Goal: Task Accomplishment & Management: Manage account settings

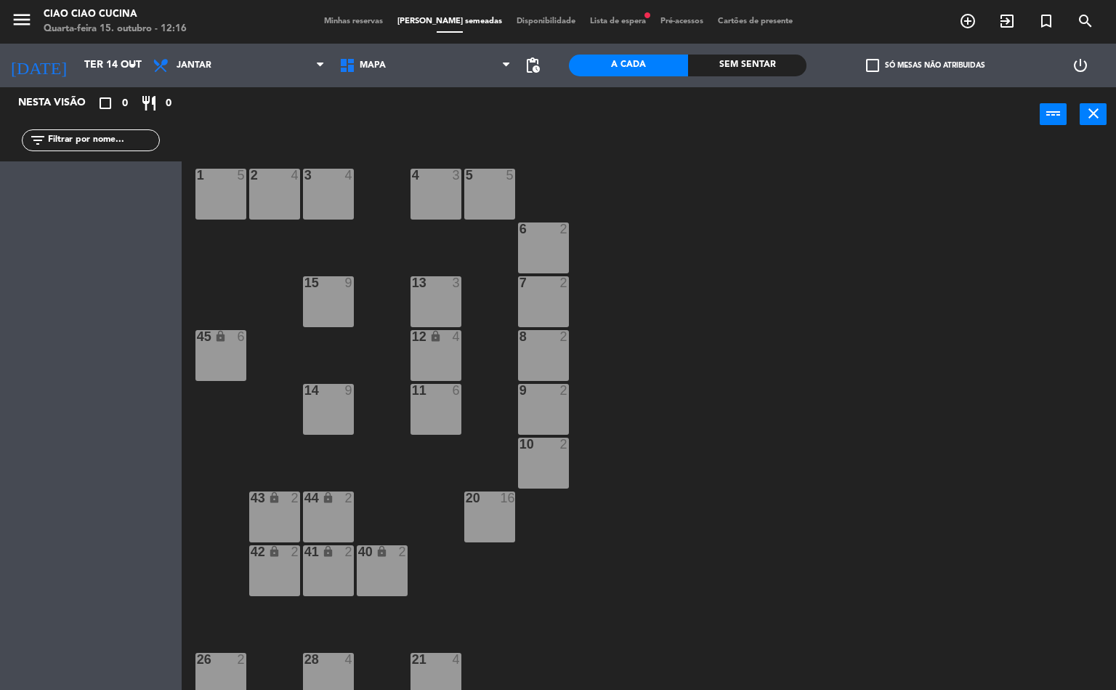
scroll to position [1, 0]
click at [812, 296] on div "1 5 2 4 3 4 5 5 4 3 6 2 13 3 7 2 15 9 12 lock 4 8 2 45 lock 6 14 9 11 6 9 2 10 …" at bounding box center [655, 416] width 924 height 548
click at [105, 64] on input "Ter 14 out" at bounding box center [146, 65] width 138 height 26
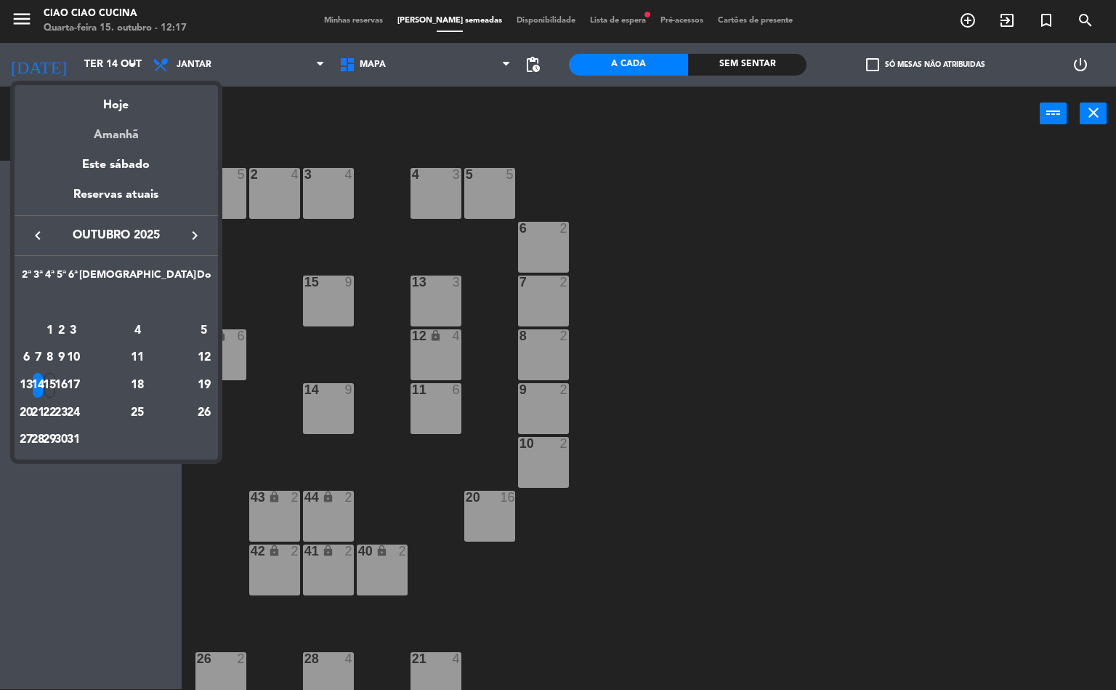
click at [135, 120] on div "Amanhã" at bounding box center [116, 130] width 203 height 30
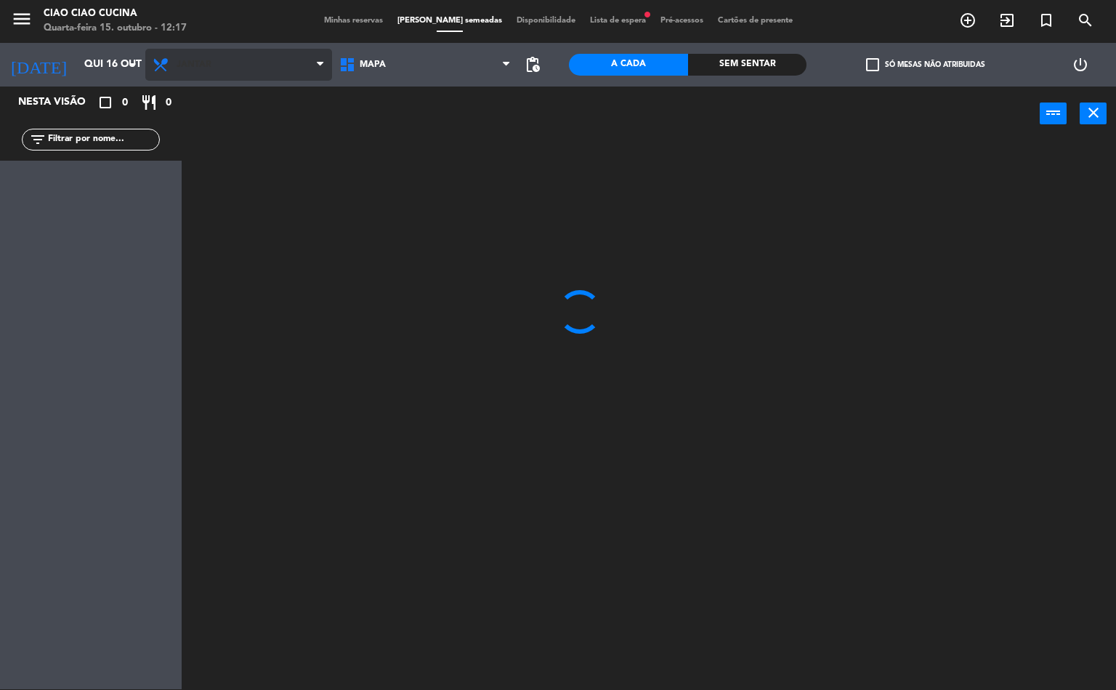
click at [216, 65] on span "Jantar" at bounding box center [238, 65] width 187 height 32
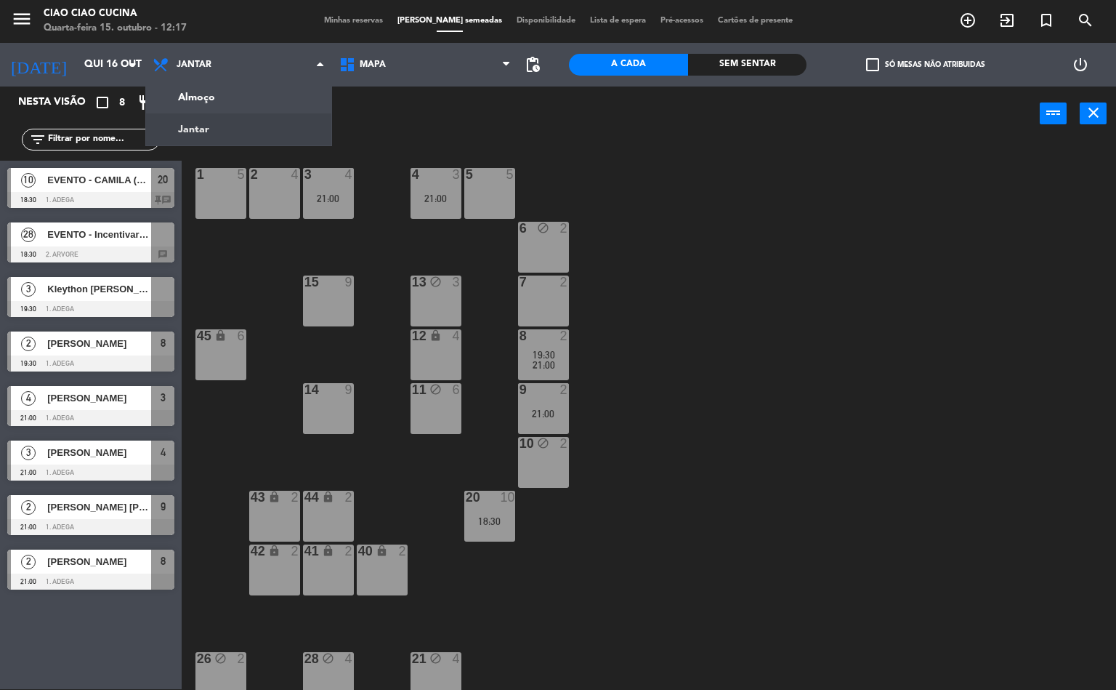
click at [522, 471] on div "10 block 2" at bounding box center [543, 462] width 51 height 51
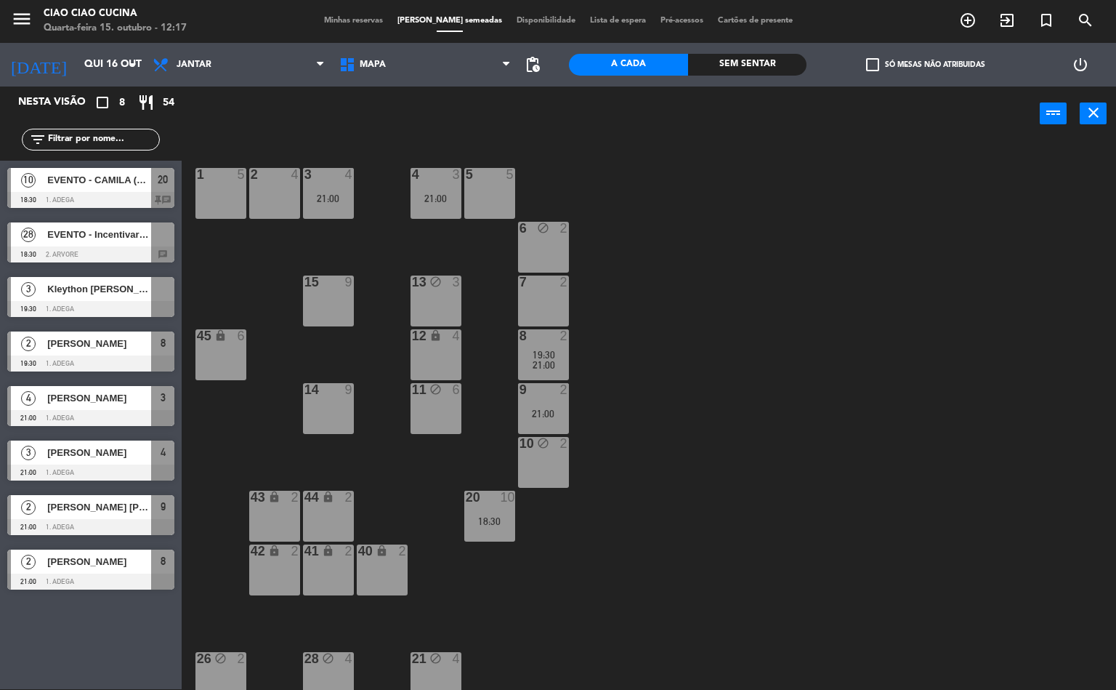
click at [711, 515] on div "1 5 2 4 3 4 21:00 5 5 4 3 21:00 6 block 2 13 block 3 7 2 15 9 12 lock 4 8 2 19:…" at bounding box center [655, 416] width 924 height 548
click at [486, 500] on div at bounding box center [489, 496] width 24 height 13
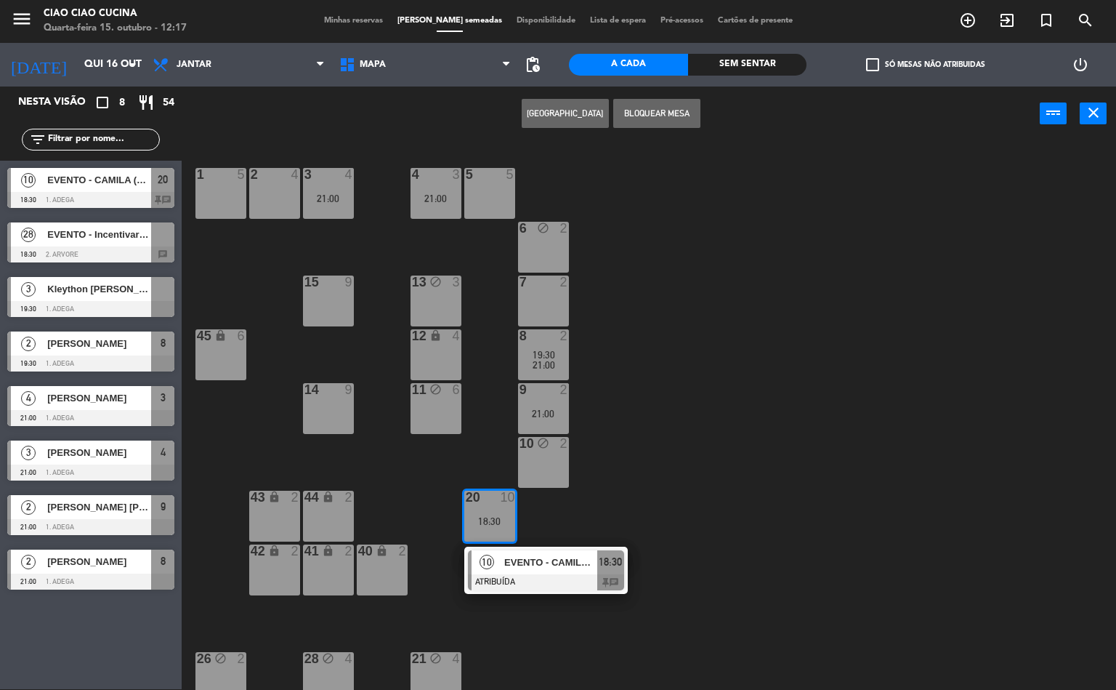
click at [554, 561] on span "EVENTO - CAMILA (Apsen Farmacêutica)" at bounding box center [550, 561] width 93 height 15
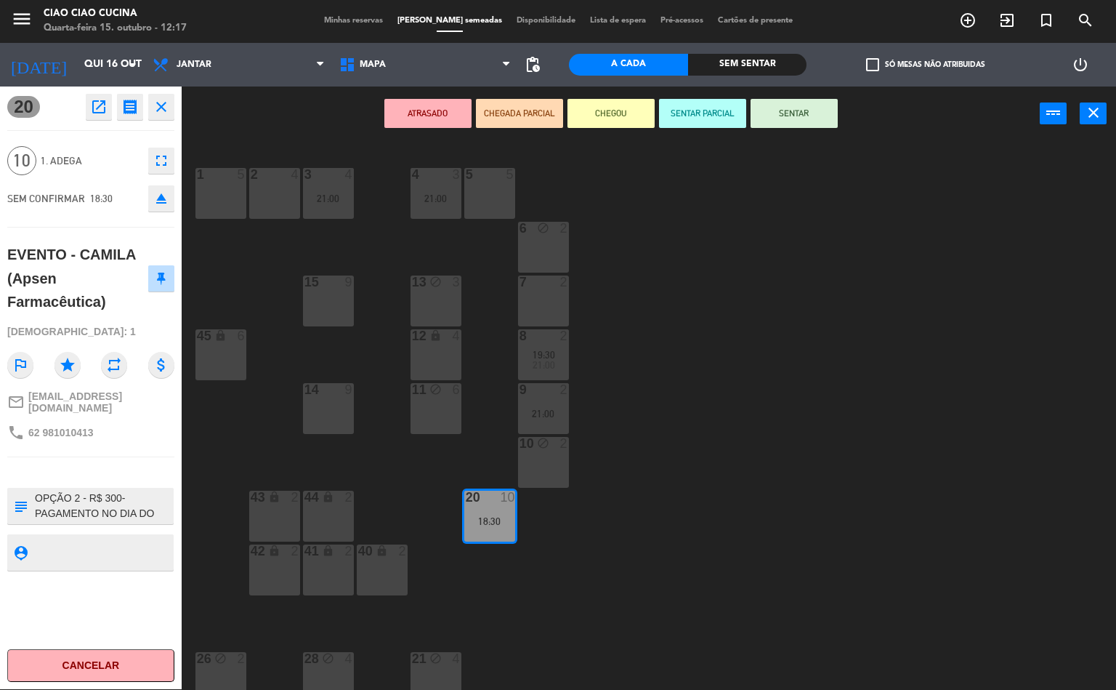
click at [772, 466] on div "1 5 2 4 3 4 21:00 5 5 4 3 21:00 6 block 2 13 block 3 7 2 15 9 12 lock 4 8 2 19:…" at bounding box center [655, 416] width 924 height 548
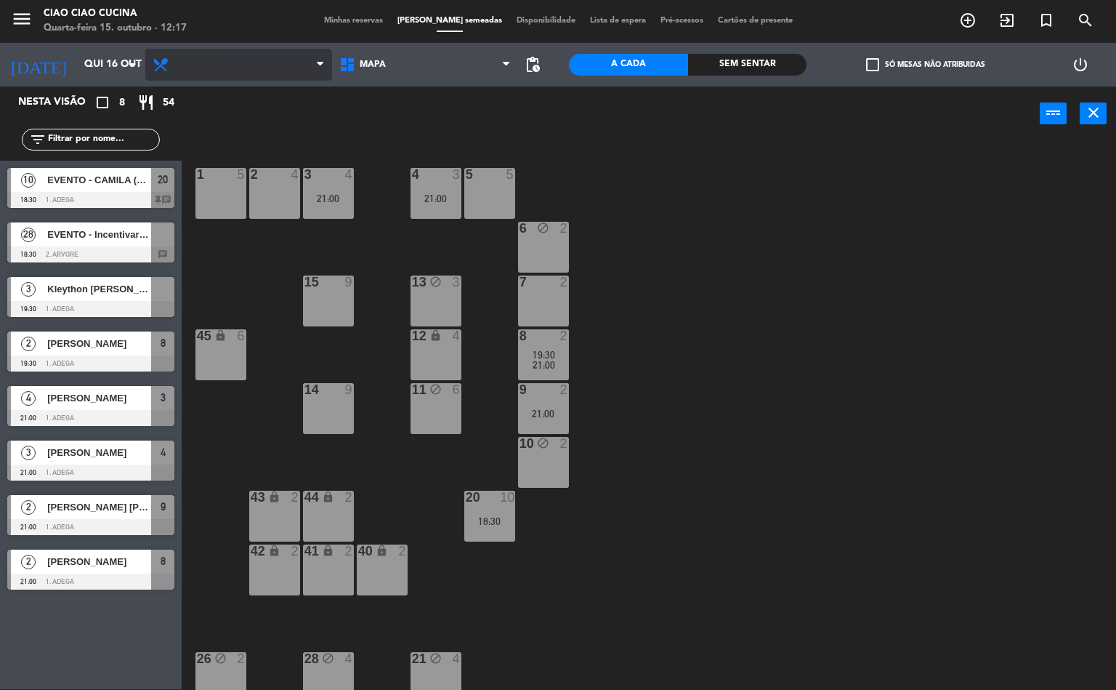
click at [214, 63] on span "Jantar" at bounding box center [238, 65] width 187 height 32
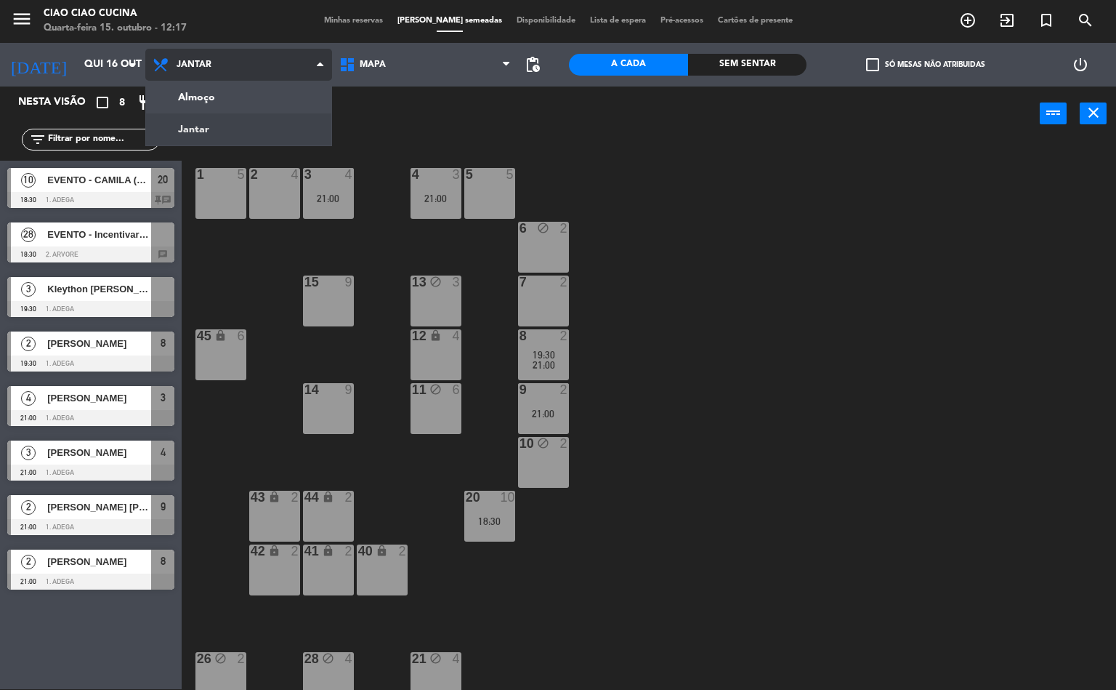
click at [251, 84] on div "Almoço [PERSON_NAME]" at bounding box center [238, 65] width 187 height 44
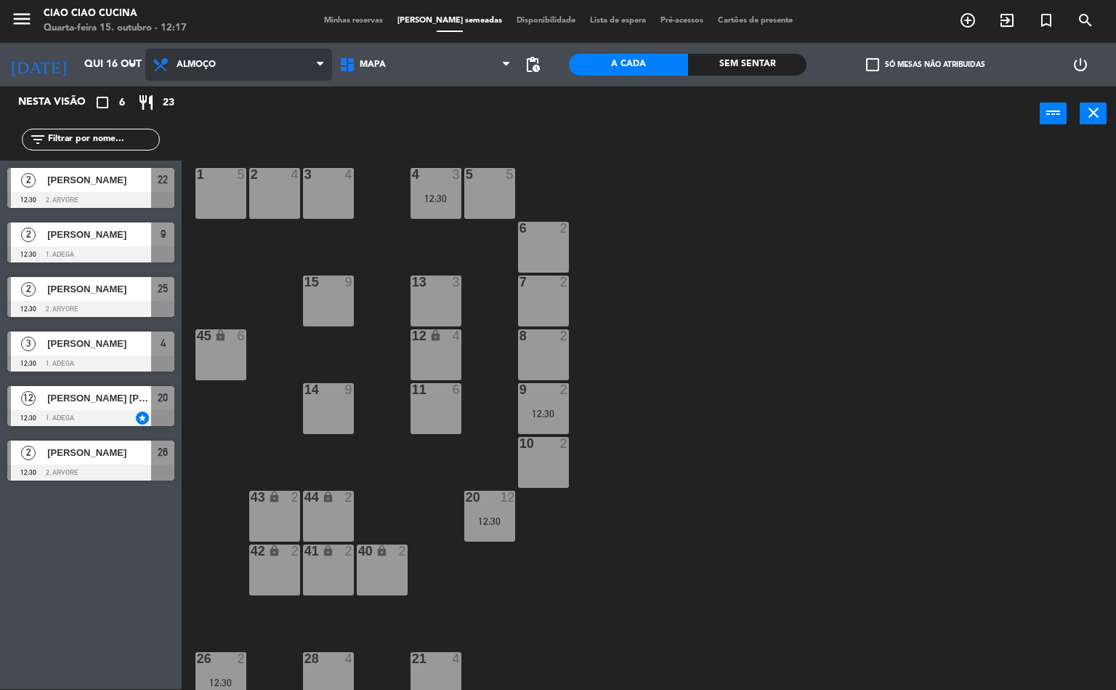
click at [211, 60] on span "Almoço" at bounding box center [196, 65] width 39 height 10
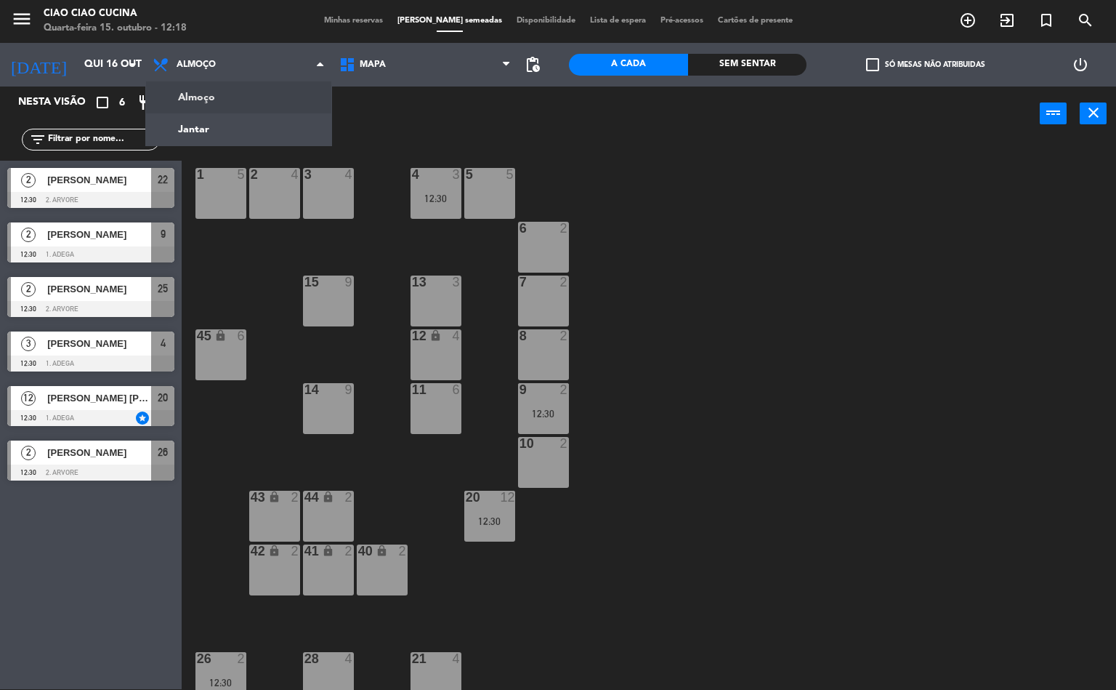
click at [706, 255] on div "1 5 2 4 3 4 5 5 4 3 12:30 6 2 13 3 7 2 15 9 12 lock 4 8 2 45 lock 6 14 9 11 6 9…" at bounding box center [655, 416] width 924 height 548
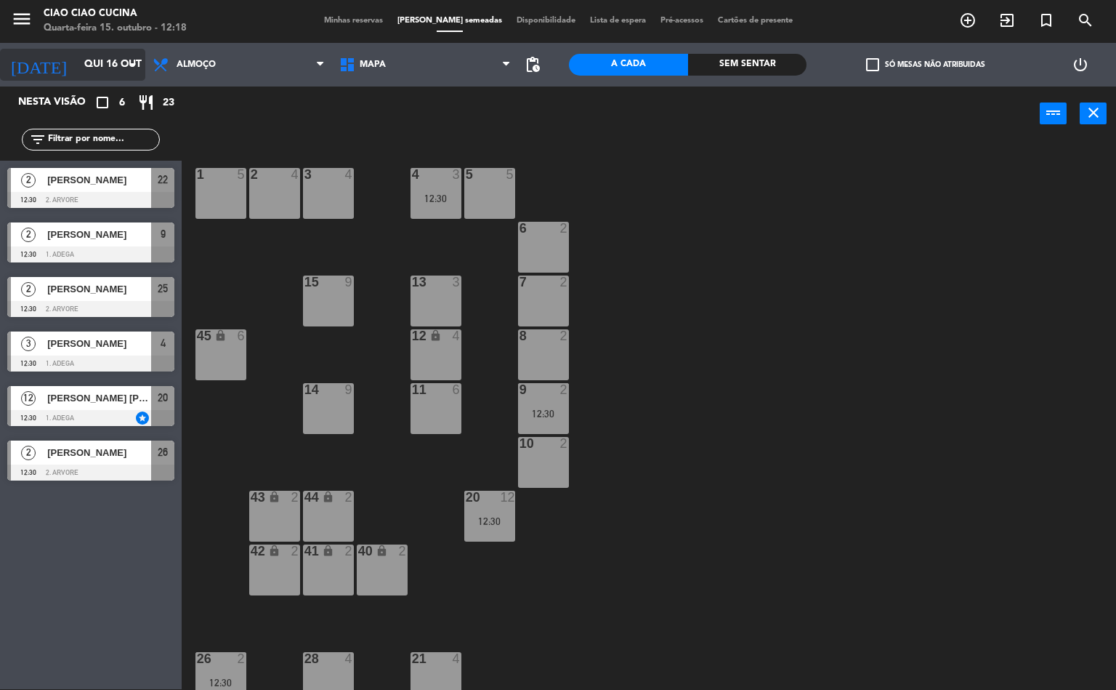
click at [77, 68] on input "Qui 16 out" at bounding box center [146, 65] width 138 height 26
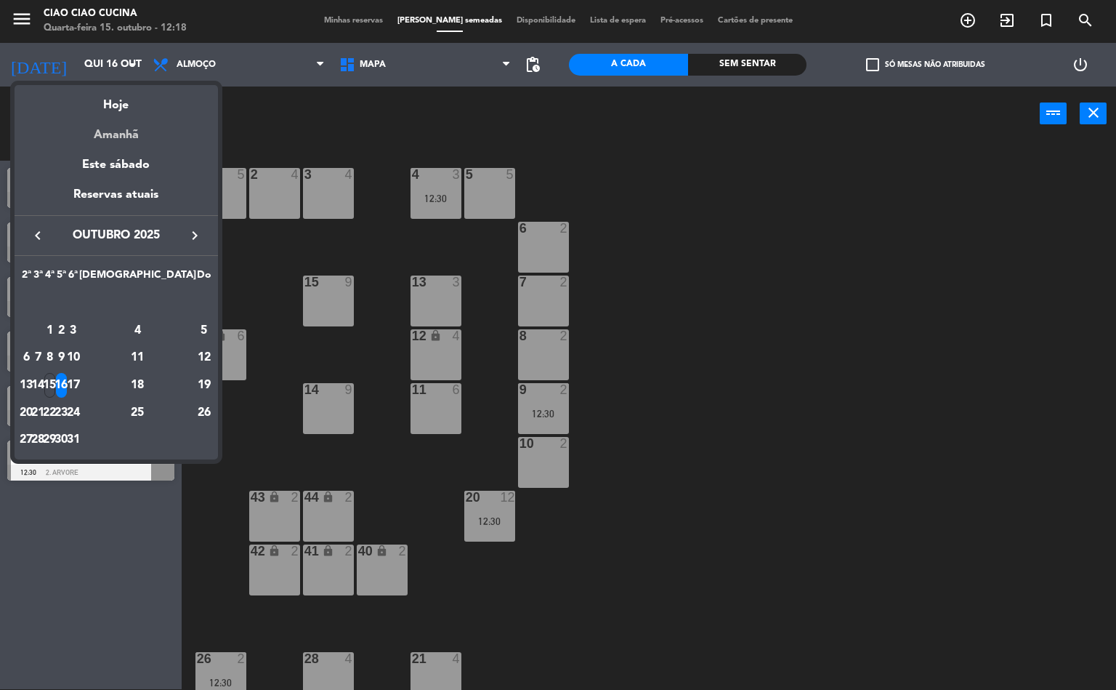
click at [123, 118] on div "Amanhã" at bounding box center [116, 130] width 203 height 30
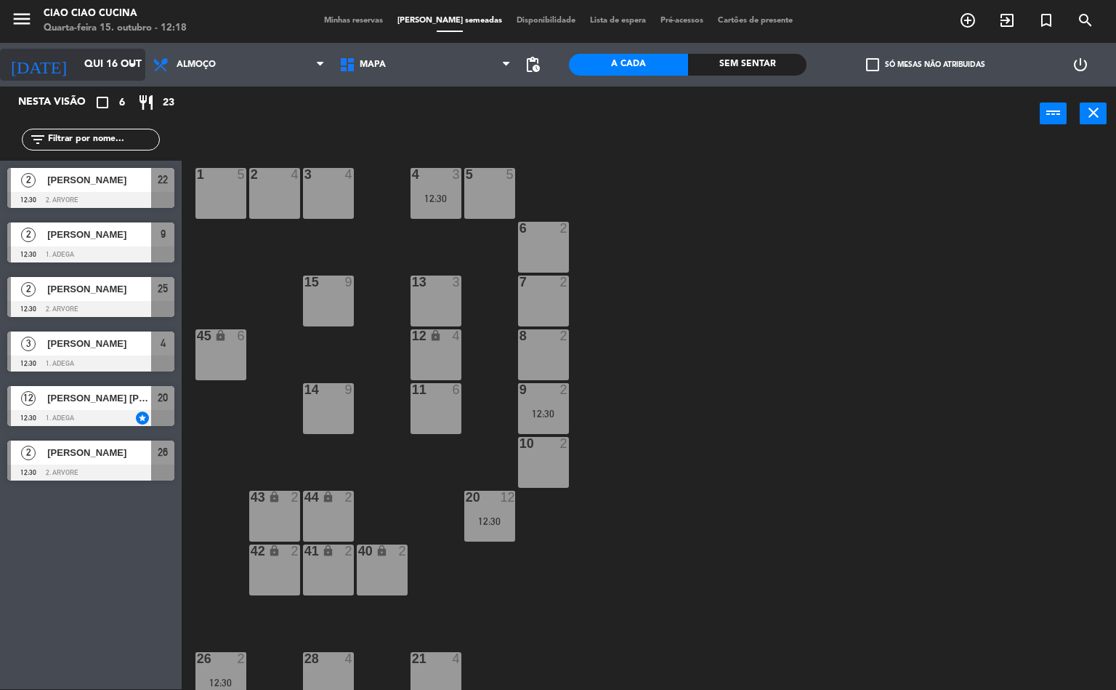
click at [92, 61] on input "Qui 16 out" at bounding box center [146, 65] width 138 height 26
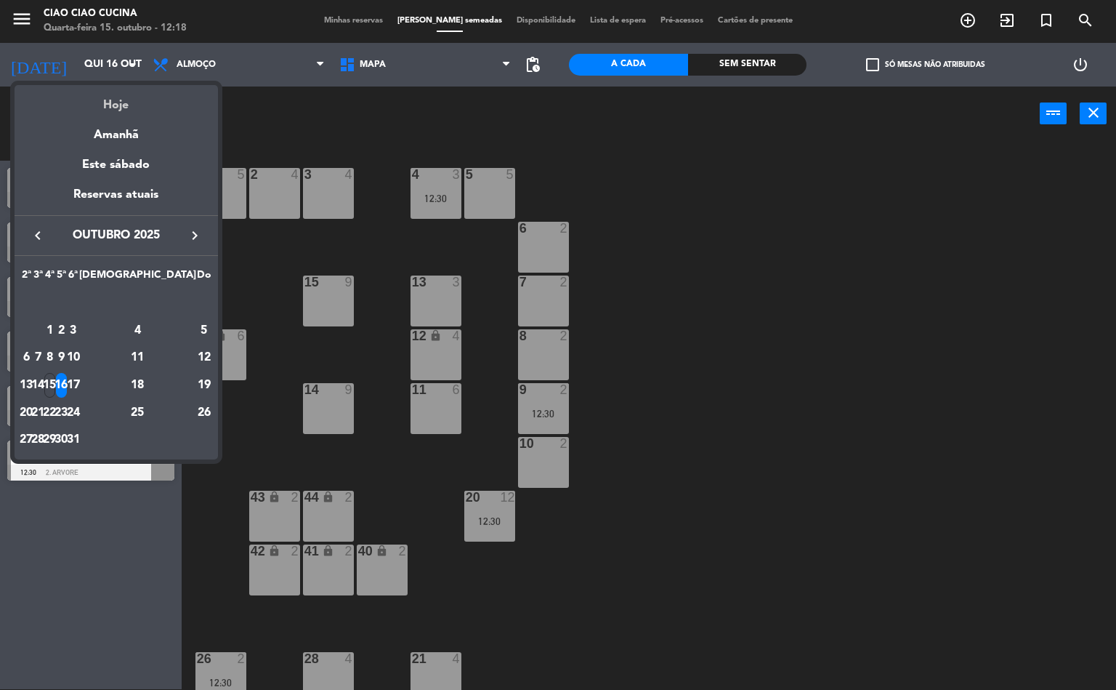
click at [121, 100] on div "Hoje" at bounding box center [116, 100] width 203 height 30
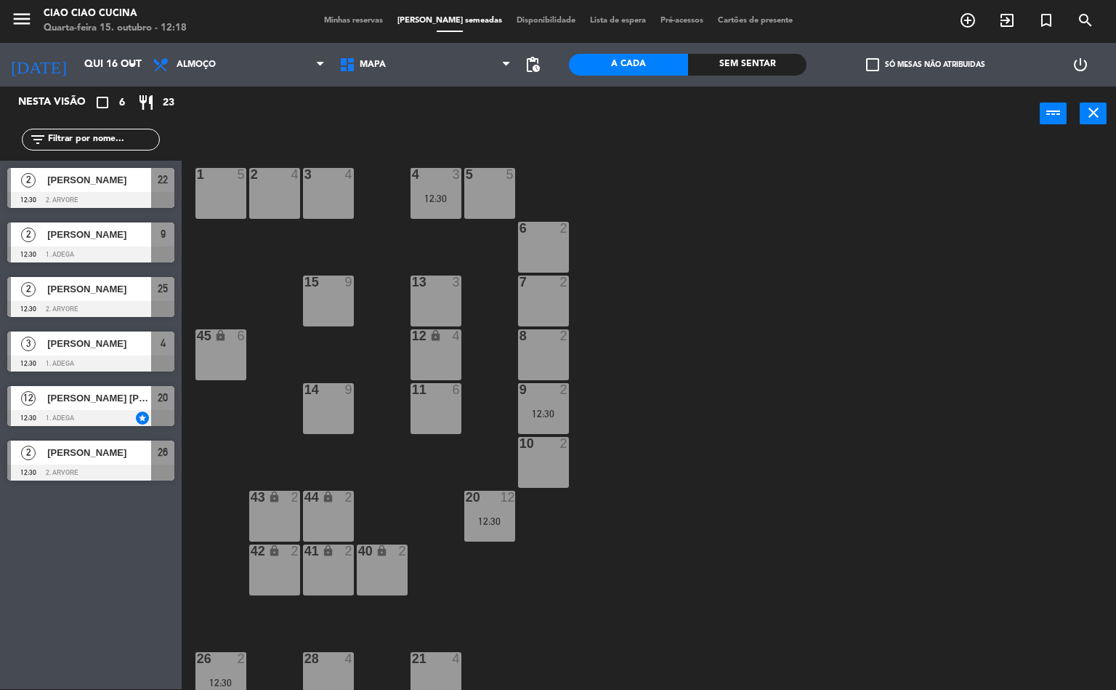
type input "Qua 15 out"
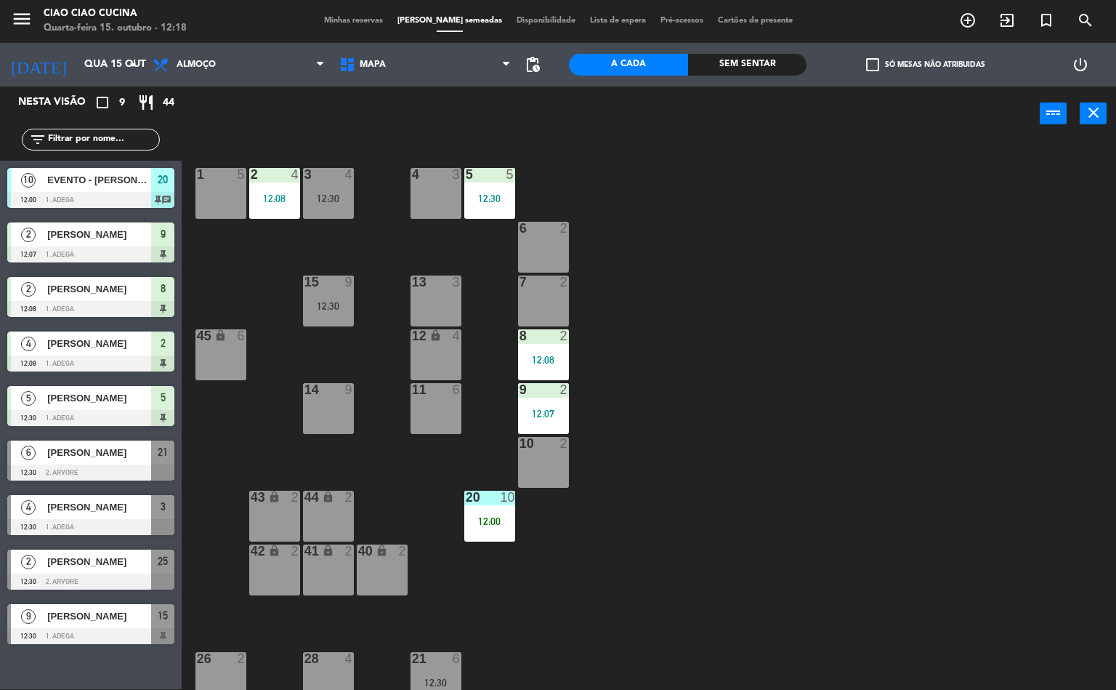
click at [800, 489] on div "1 5 2 4 12:08 3 4 12:30 5 5 12:30 4 3 6 2 13 3 7 2 15 9 12:30 12 lock 4 8 2 12:…" at bounding box center [655, 416] width 924 height 548
click at [214, 74] on span "Almoço" at bounding box center [238, 65] width 187 height 32
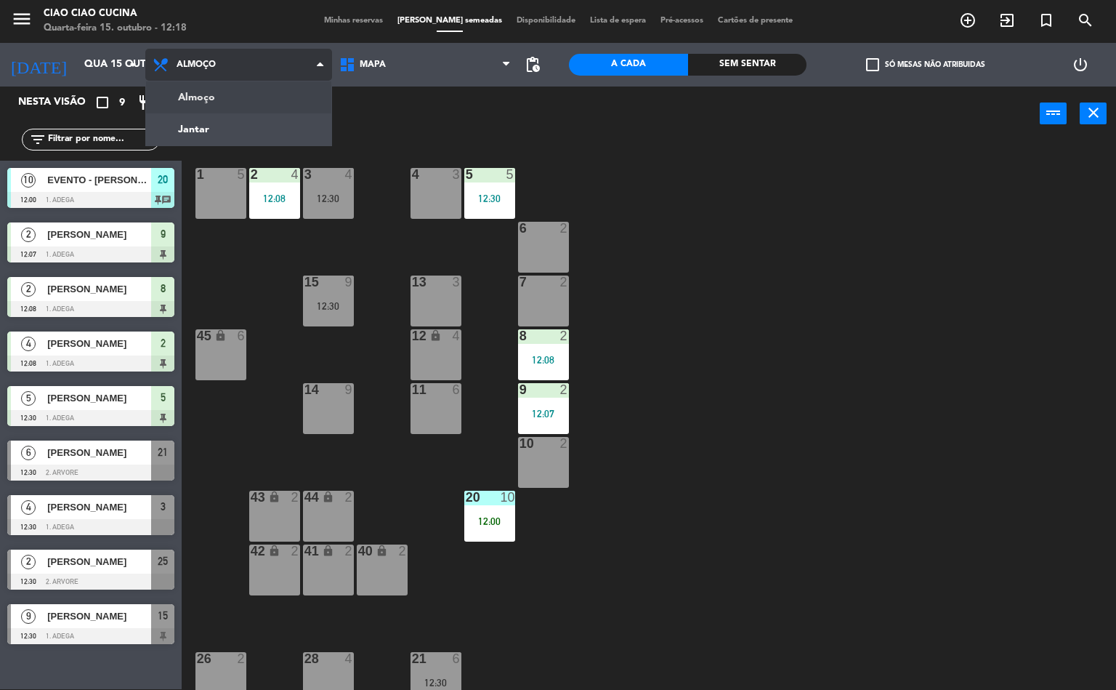
click at [254, 140] on ng-component "menu Ciao Ciao Cucina Quarta-feira 15. outubro - 12:18 Minhas reservas Mesas se…" at bounding box center [558, 344] width 1116 height 690
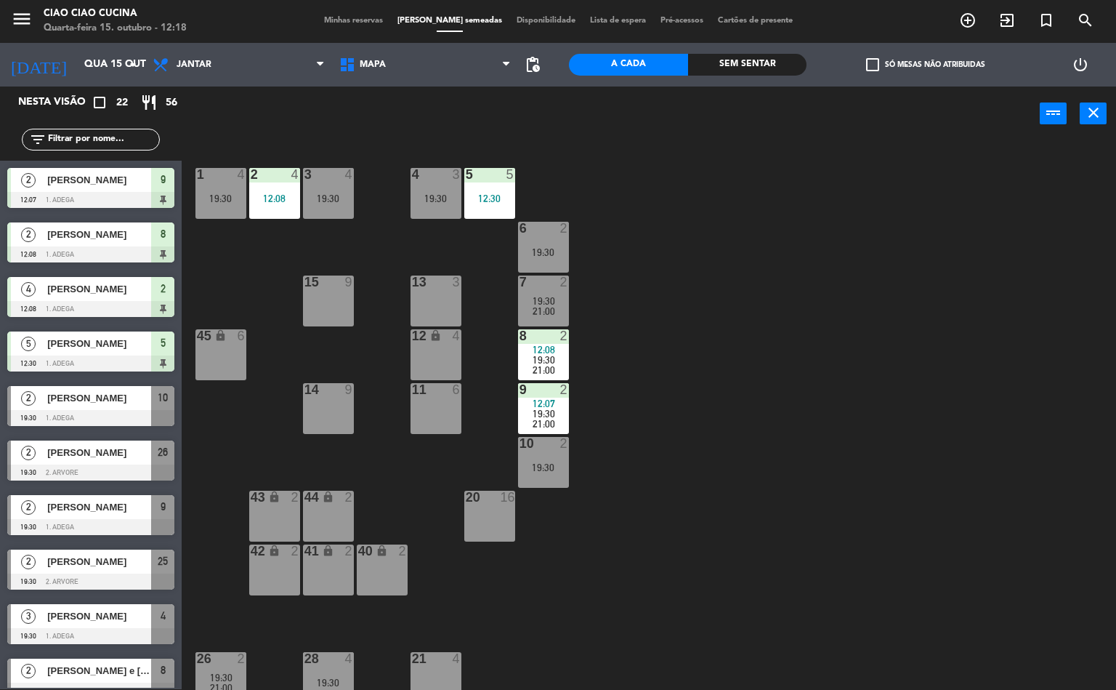
click at [765, 408] on div "1 4 19:30 2 4 12:08 3 4 19:30 5 5 12:30 4 3 19:30 6 2 19:30 13 3 7 2 19:30 21:0…" at bounding box center [655, 416] width 924 height 548
click at [506, 530] on div "20 16" at bounding box center [489, 515] width 51 height 51
click at [733, 498] on div "1 4 19:30 2 4 12:08 3 4 19:30 5 5 12:30 4 3 19:30 6 2 19:30 13 3 7 2 19:30 21:0…" at bounding box center [655, 416] width 924 height 548
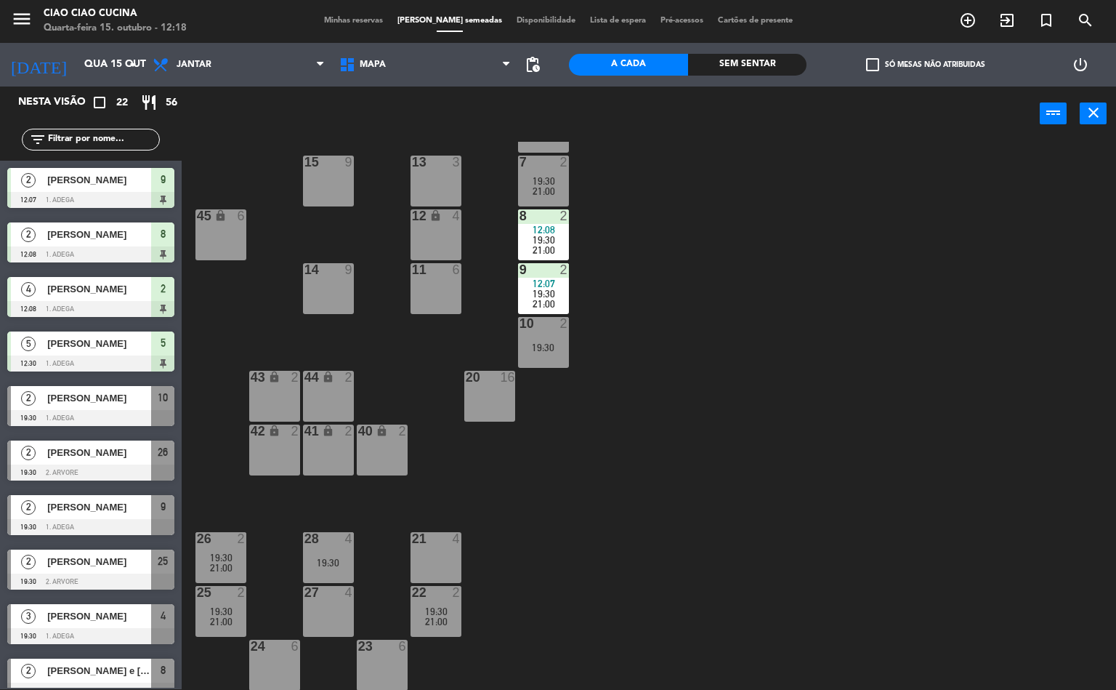
scroll to position [0, 0]
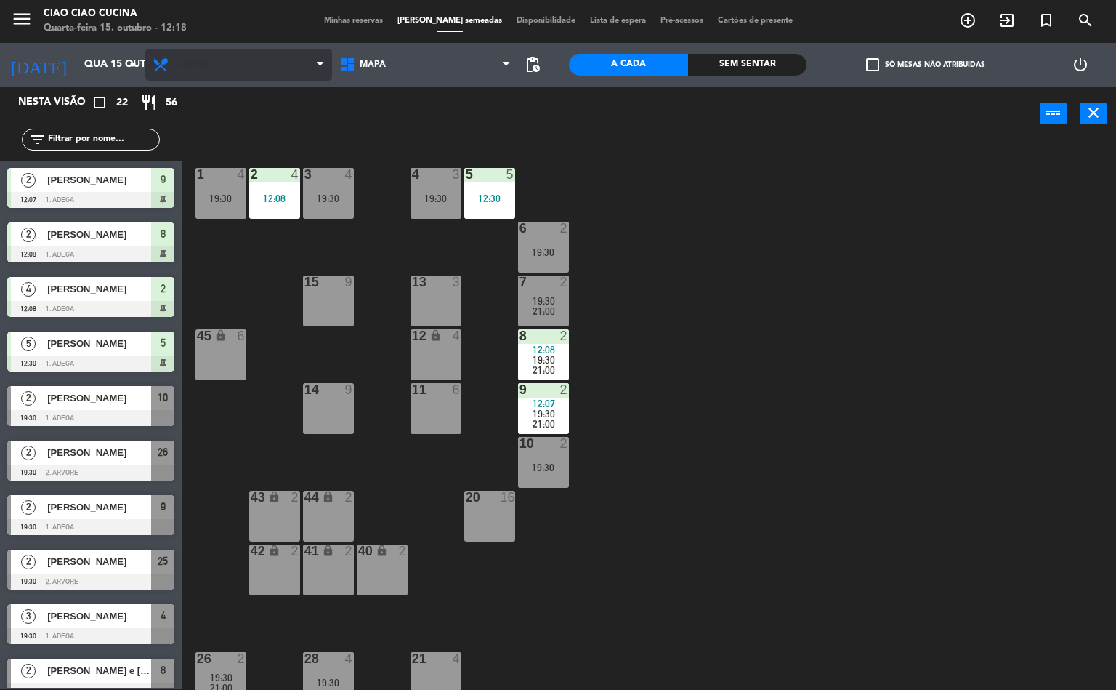
click at [203, 65] on span "Jantar" at bounding box center [194, 65] width 35 height 10
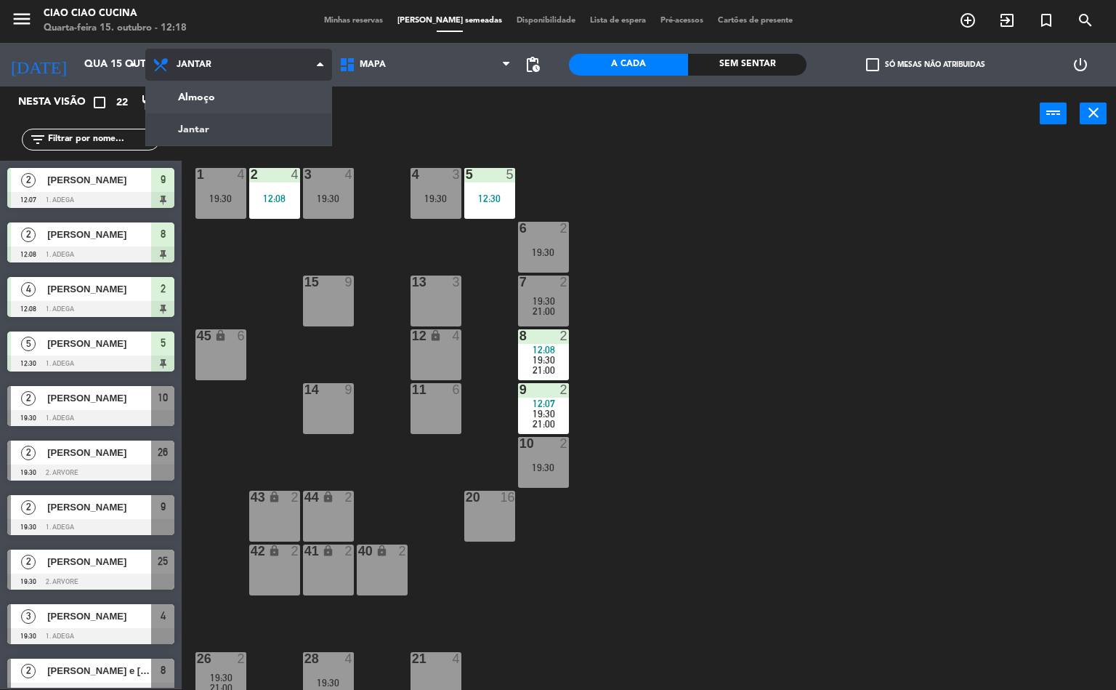
click at [235, 105] on ng-component "menu Ciao Ciao Cucina Quarta-feira 15. outubro - 12:18 Minhas reservas Mesas se…" at bounding box center [558, 344] width 1116 height 690
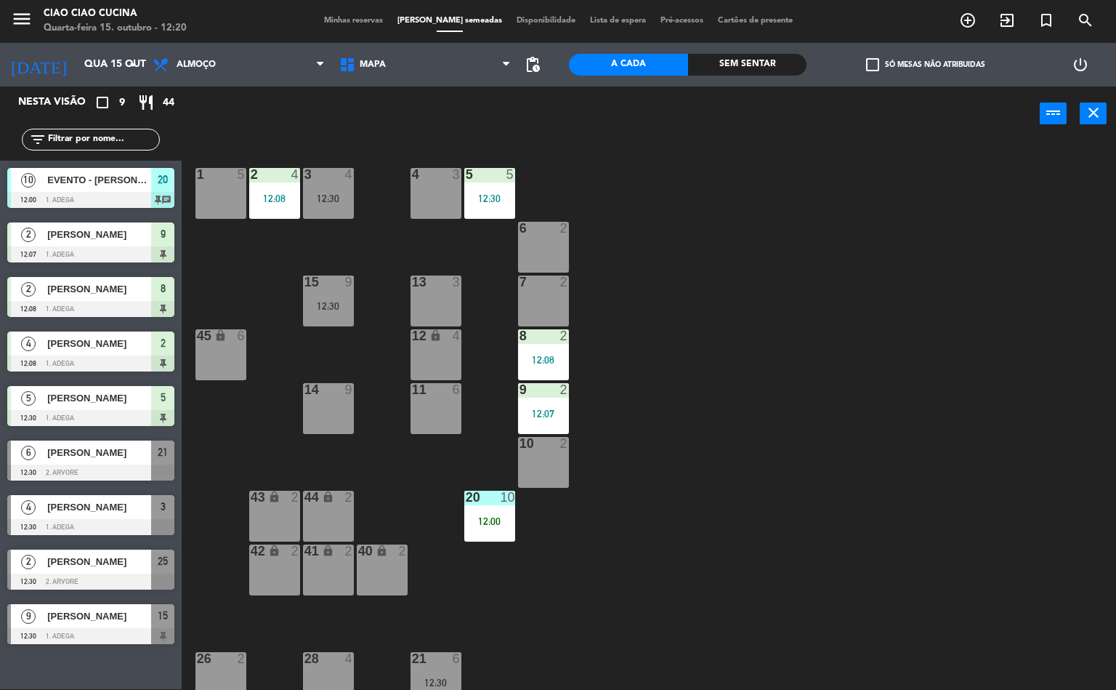
click at [275, 308] on div "1 5 2 4 12:08 3 4 12:30 5 5 12:30 4 3 6 2 13 3 7 2 15 9 12:30 12 lock 4 8 2 12:…" at bounding box center [655, 416] width 924 height 548
click at [262, 186] on div "2 4 12:08" at bounding box center [274, 193] width 51 height 51
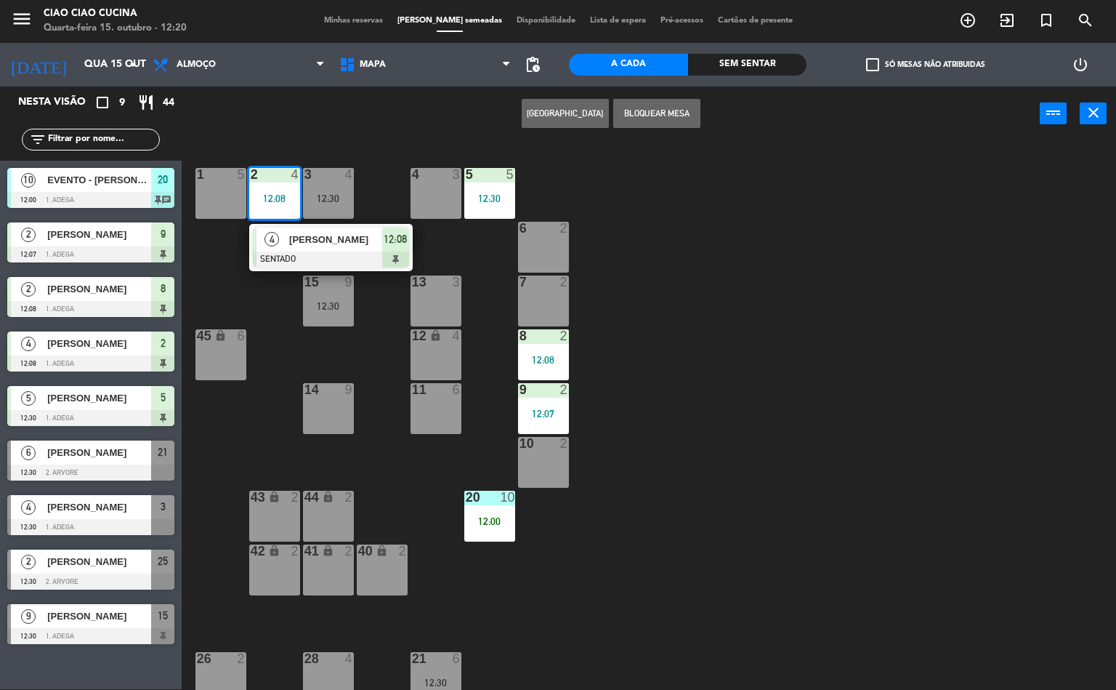
click at [341, 238] on span "[PERSON_NAME]" at bounding box center [335, 239] width 93 height 15
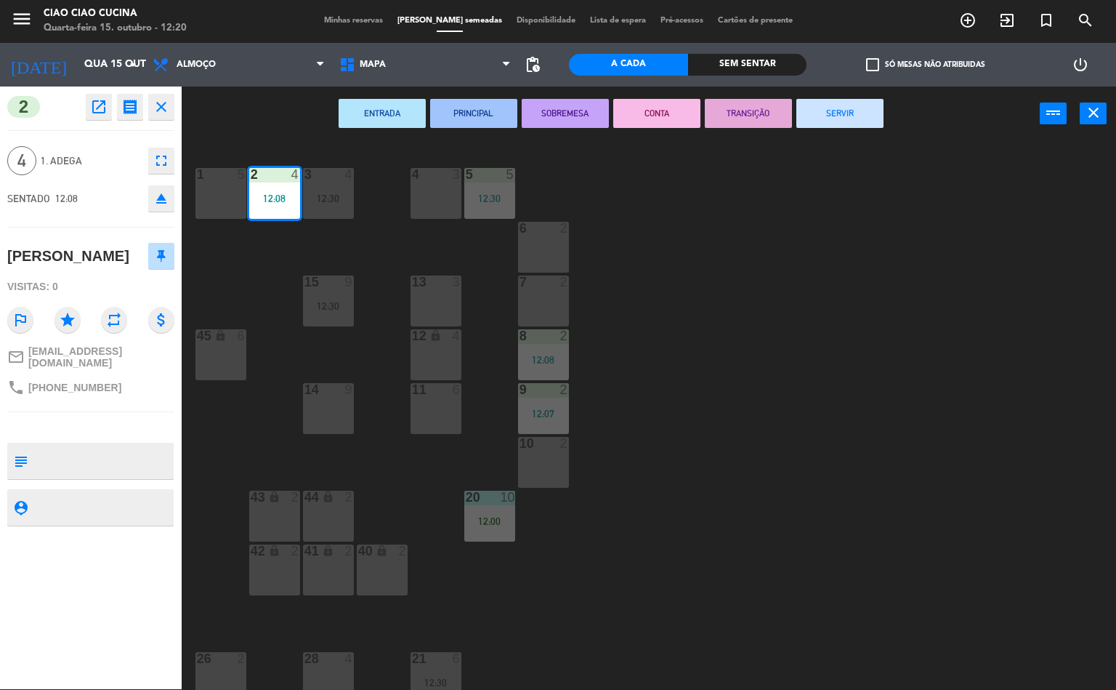
click at [334, 203] on div "12:30" at bounding box center [328, 198] width 51 height 10
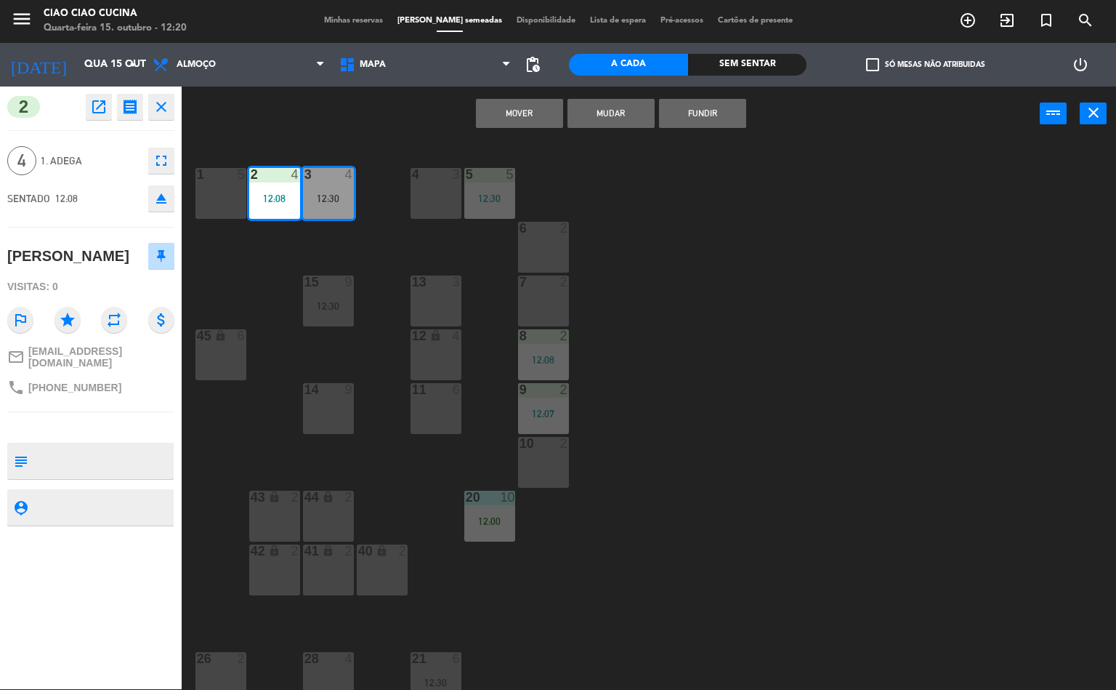
click at [342, 188] on div "3 4 12:30" at bounding box center [328, 193] width 51 height 51
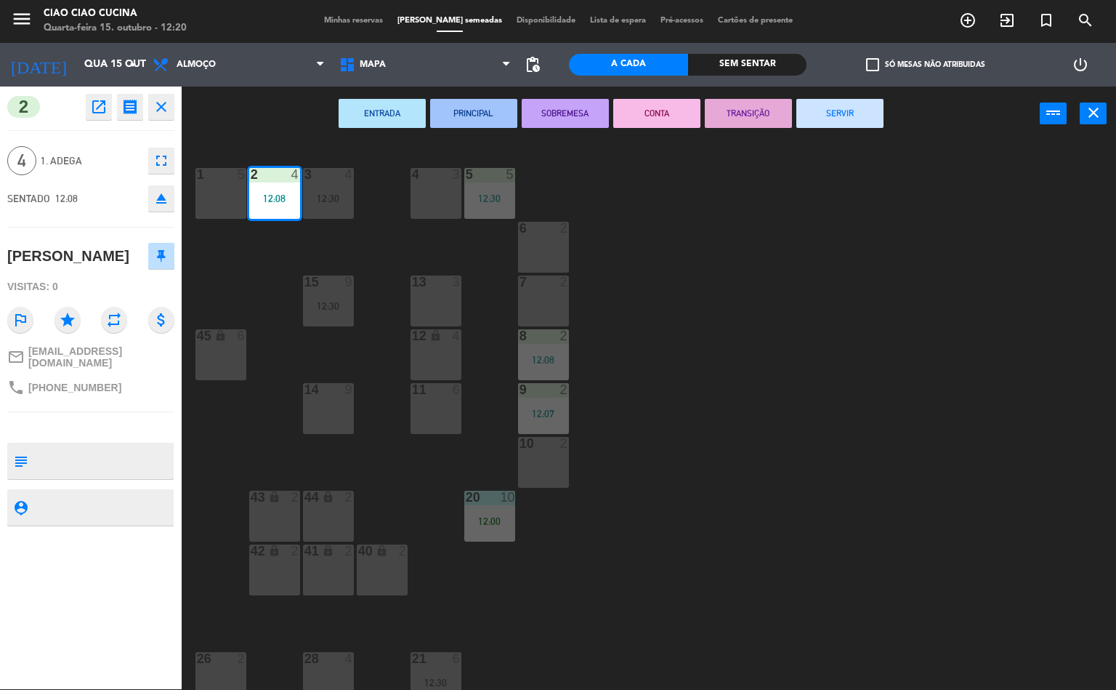
click at [330, 193] on div "12:30" at bounding box center [328, 198] width 51 height 10
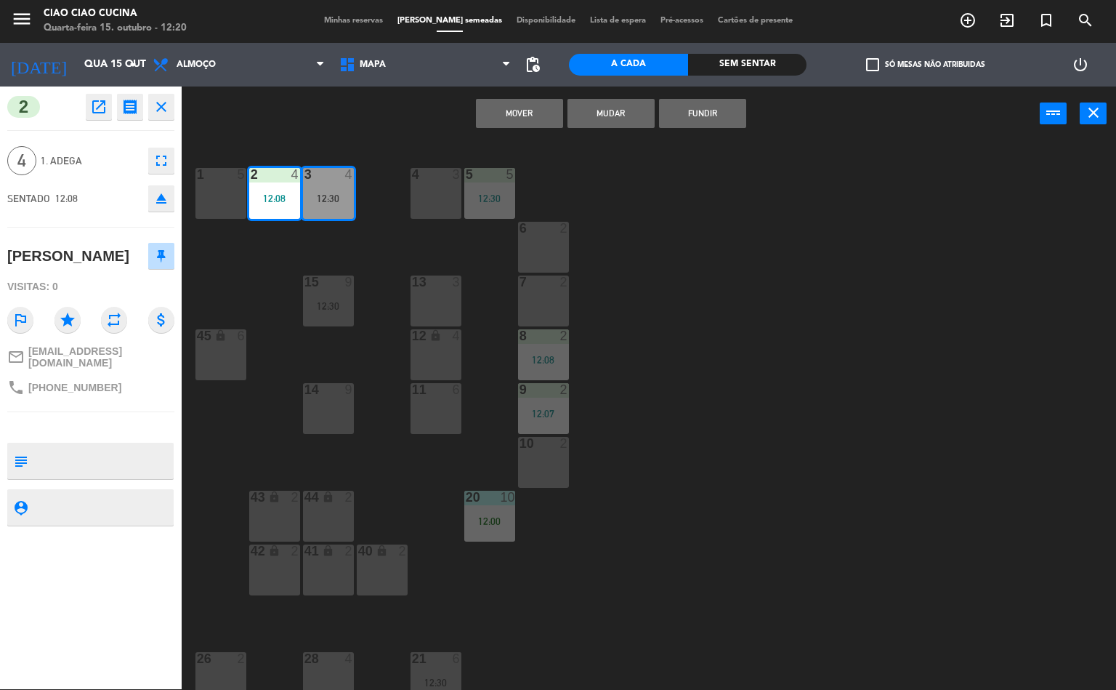
click at [349, 173] on div "4" at bounding box center [349, 174] width 9 height 13
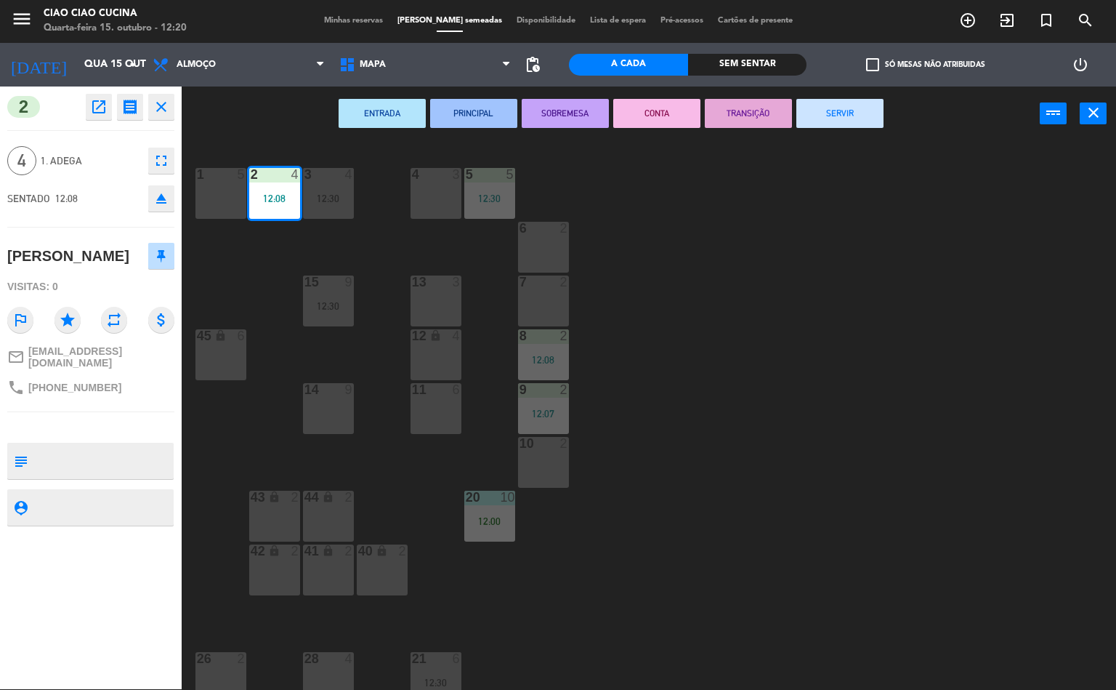
click at [168, 109] on icon "close" at bounding box center [161, 106] width 17 height 17
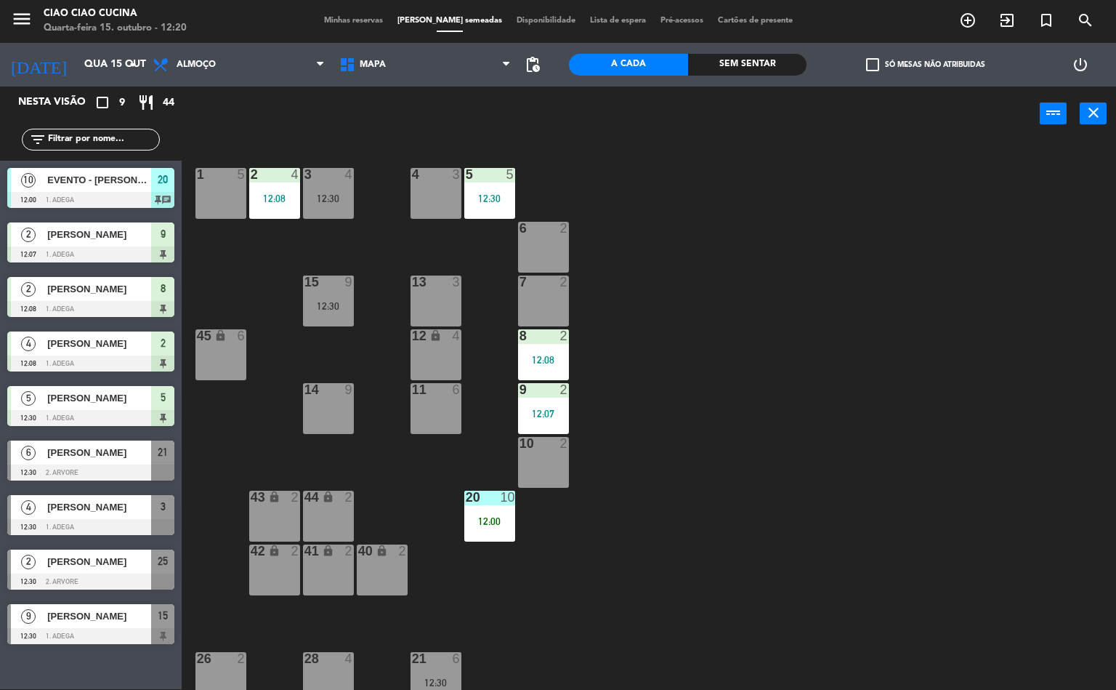
click at [329, 199] on div "12:30" at bounding box center [328, 198] width 51 height 10
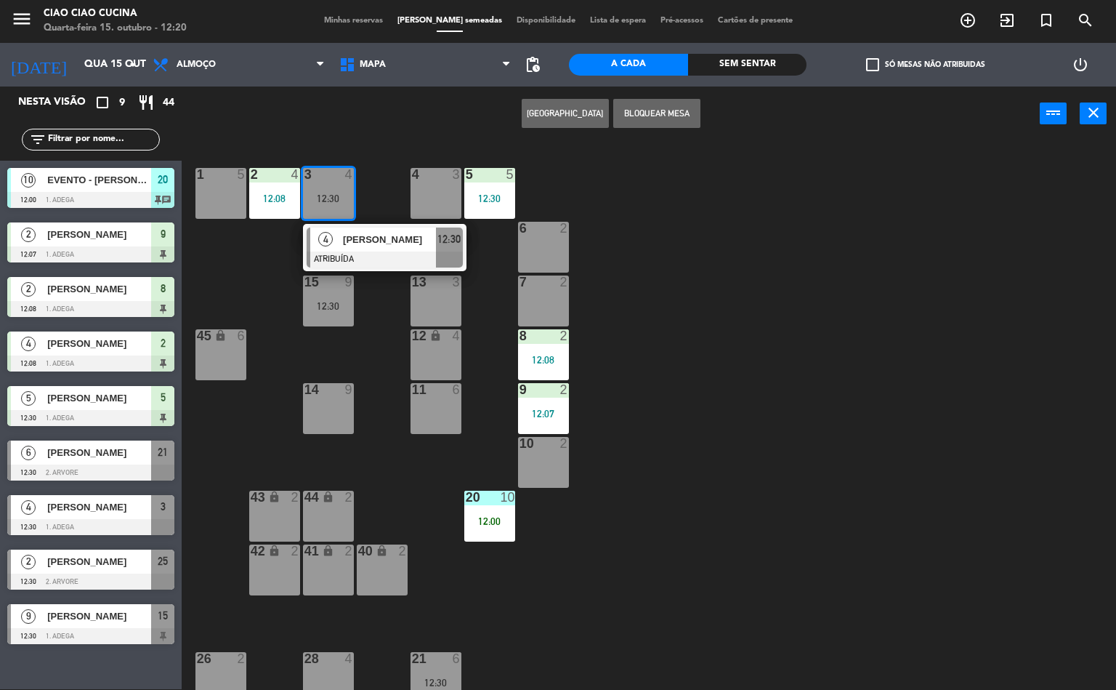
click at [406, 232] on span "[PERSON_NAME]" at bounding box center [389, 239] width 93 height 15
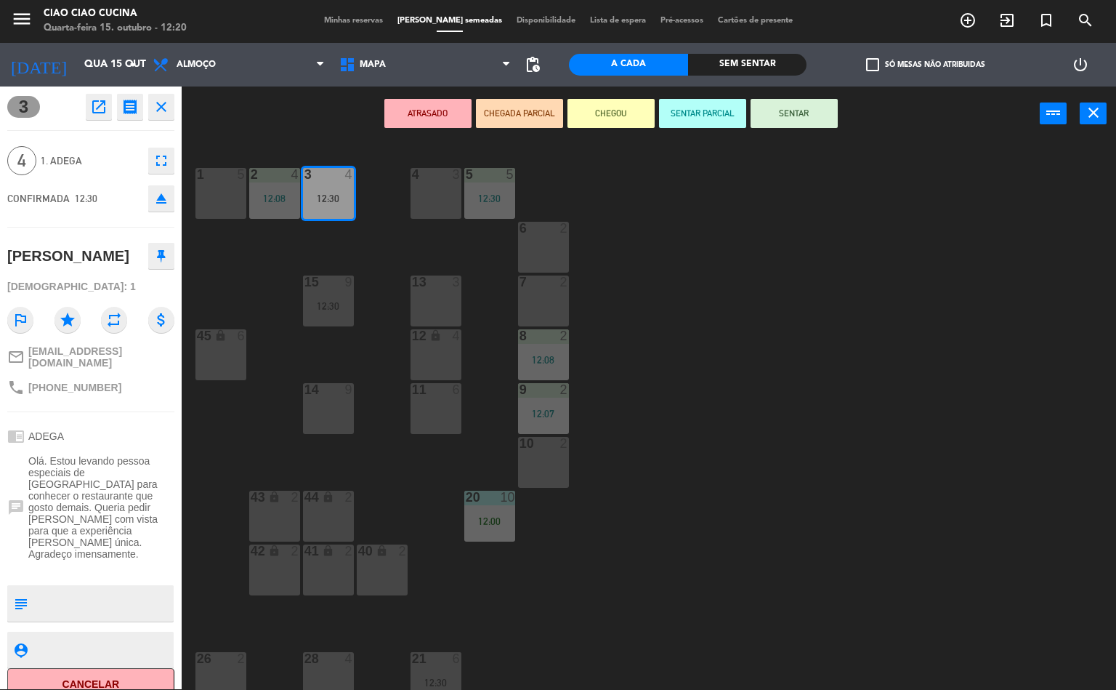
click at [272, 291] on div "1 5 2 4 12:08 3 4 12:30 5 5 12:30 4 3 6 2 13 3 7 2 15 9 12:30 12 lock 4 8 2 12:…" at bounding box center [655, 416] width 924 height 548
